Goal: Task Accomplishment & Management: Complete application form

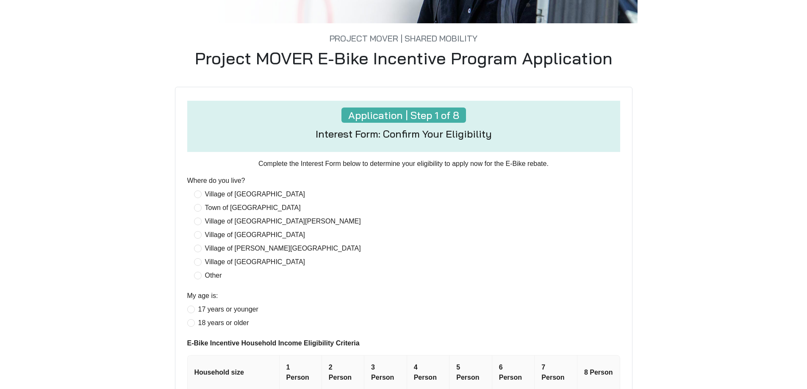
scroll to position [254, 0]
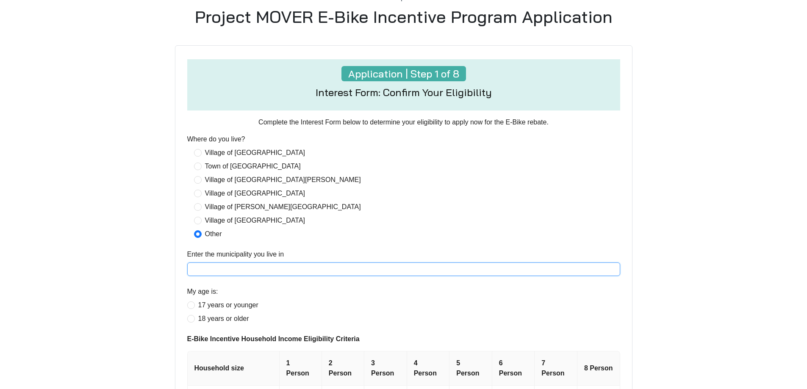
click at [215, 276] on input "Enter the municipality you live in" at bounding box center [403, 270] width 433 height 14
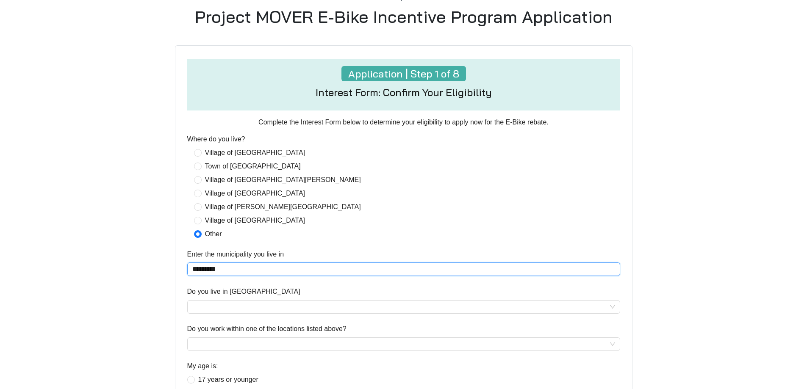
type input "*********"
click at [113, 263] on main "Project MOVER | Shared Mobility Project MOVER E-Bike Incentive Program Applicat…" at bounding box center [403, 197] width 807 height 821
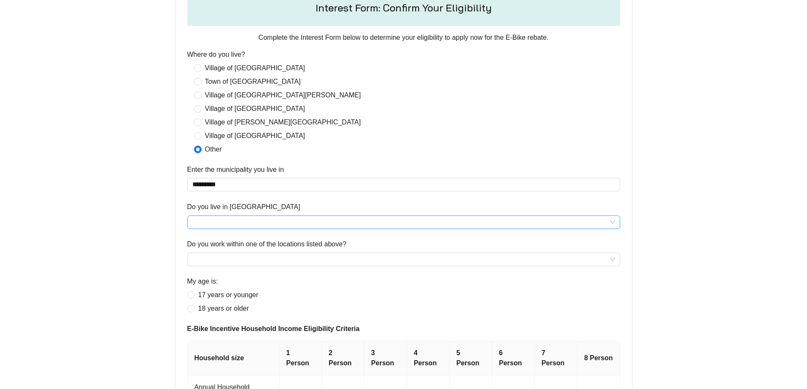
click at [242, 216] on div at bounding box center [403, 223] width 433 height 14
click at [219, 222] on input "Do you live in [GEOGRAPHIC_DATA]" at bounding box center [403, 222] width 423 height 13
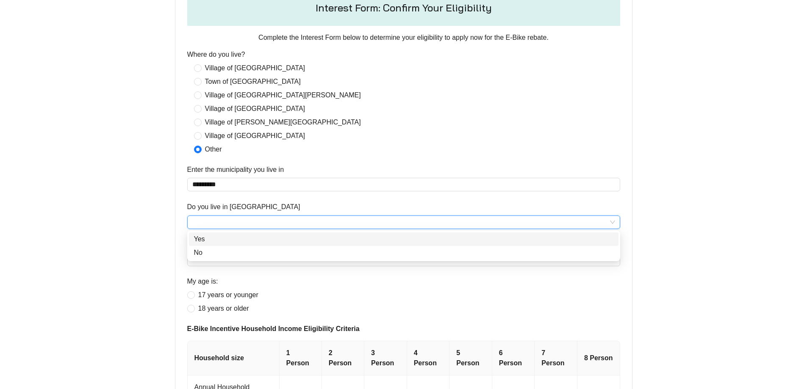
click at [209, 236] on div "Yes" at bounding box center [404, 239] width 420 height 10
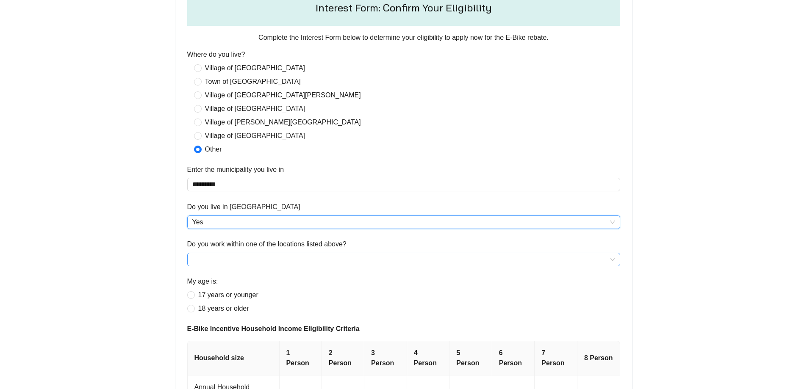
click at [203, 260] on input "Do you work within one of the locations listed above?" at bounding box center [403, 259] width 423 height 13
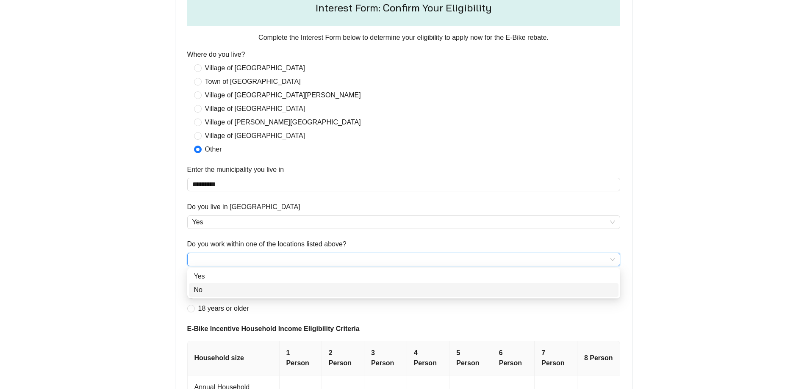
click at [202, 291] on div "No" at bounding box center [404, 290] width 420 height 10
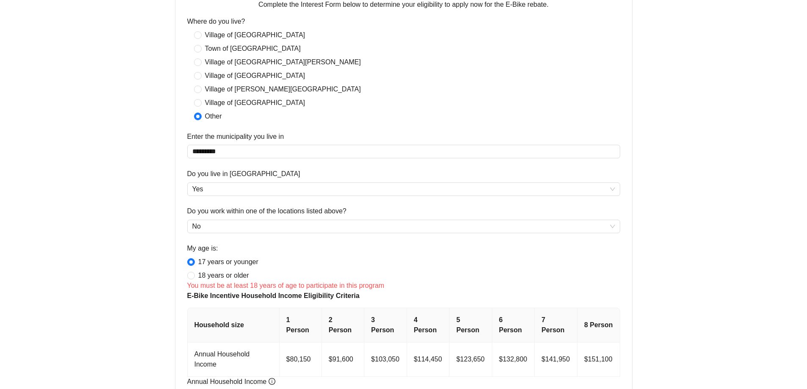
scroll to position [466, 0]
